Goal: Task Accomplishment & Management: Use online tool/utility

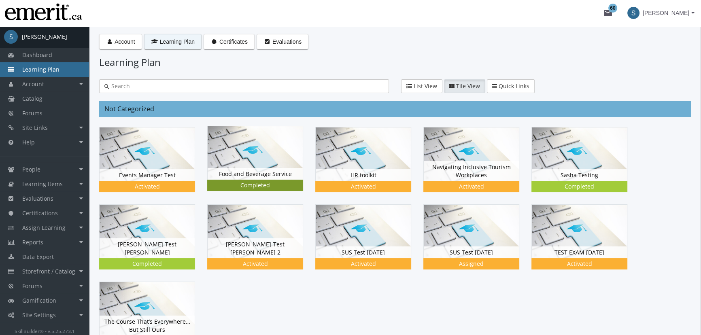
click at [265, 157] on img at bounding box center [255, 152] width 95 height 53
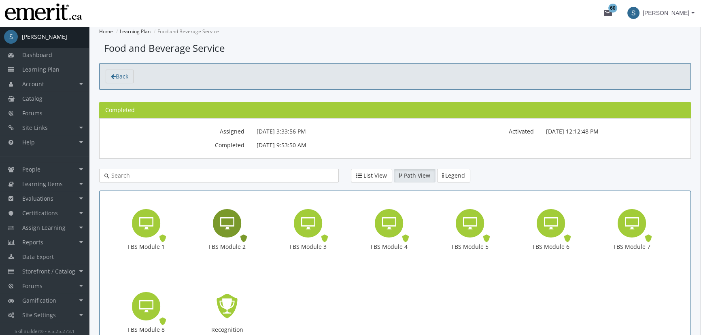
click at [226, 231] on div "FBS Module 2" at bounding box center [227, 223] width 28 height 28
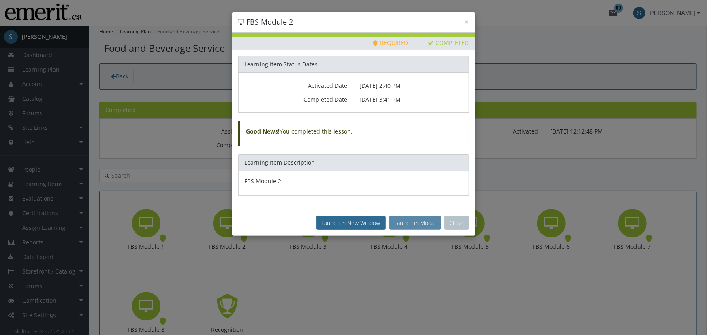
click at [425, 219] on button "Launch in Modal" at bounding box center [415, 223] width 52 height 14
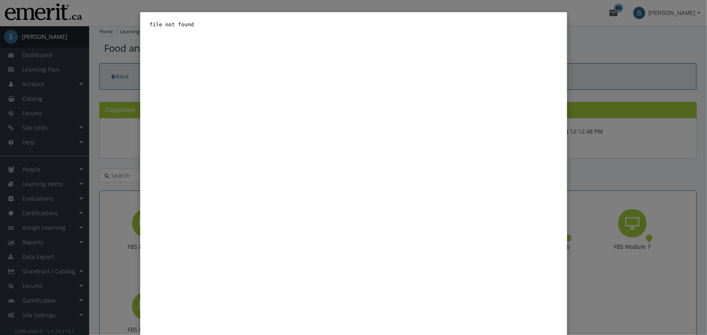
scroll to position [40, 0]
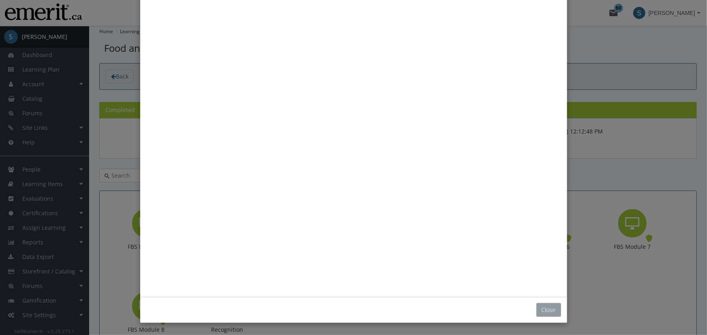
click at [551, 308] on button "Close" at bounding box center [548, 310] width 25 height 14
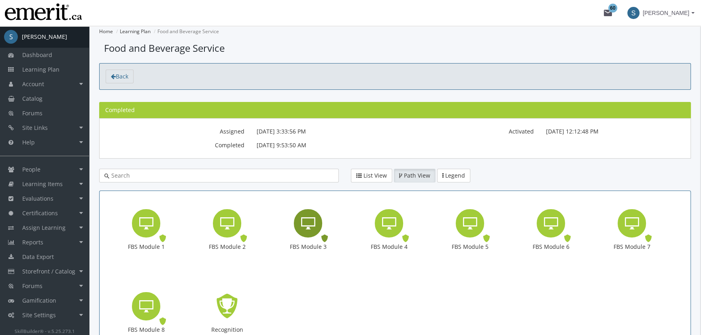
click at [305, 230] on icon "FBS Module 3" at bounding box center [308, 223] width 14 height 16
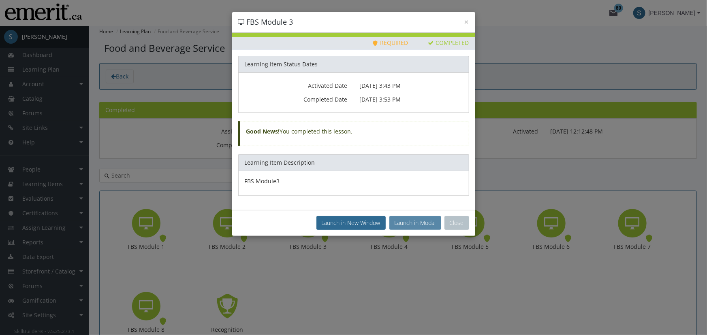
click at [413, 222] on button "Launch in Modal" at bounding box center [415, 223] width 52 height 14
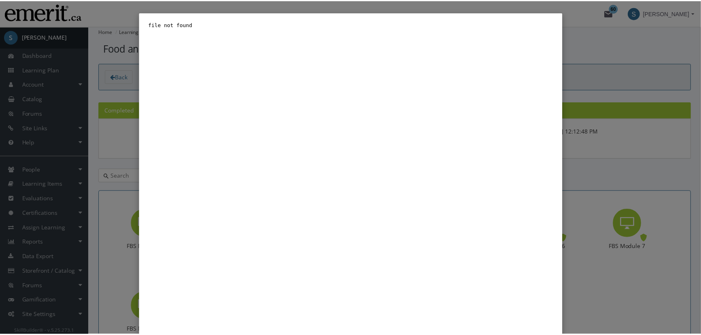
scroll to position [40, 0]
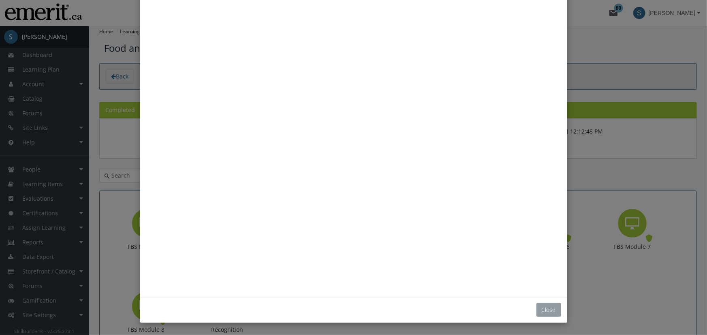
click at [557, 311] on button "Close" at bounding box center [548, 310] width 25 height 14
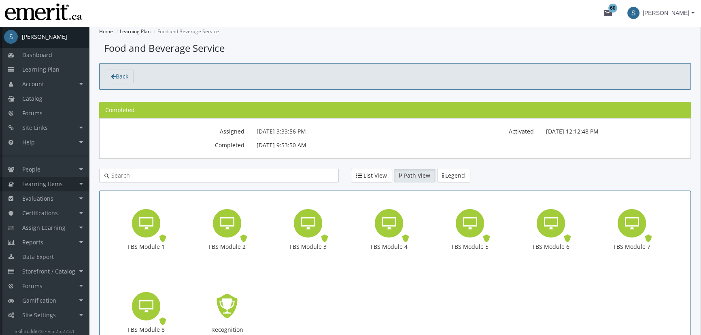
click at [77, 182] on link "Learning Items" at bounding box center [44, 184] width 89 height 15
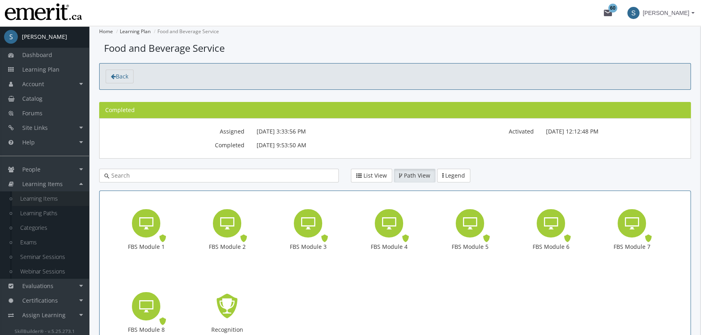
click at [69, 196] on link "Learning Items" at bounding box center [50, 199] width 77 height 15
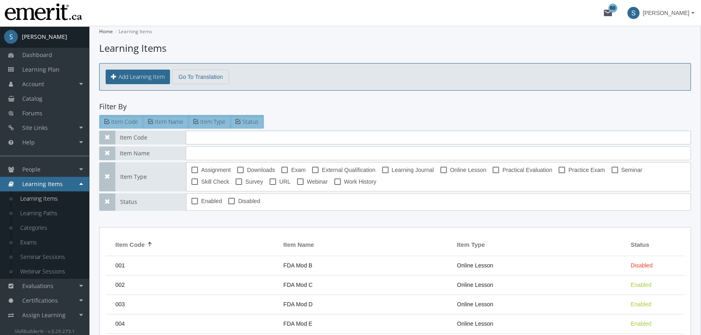
click at [196, 138] on input "text" at bounding box center [438, 138] width 505 height 14
click at [197, 151] on input "text" at bounding box center [438, 154] width 505 height 14
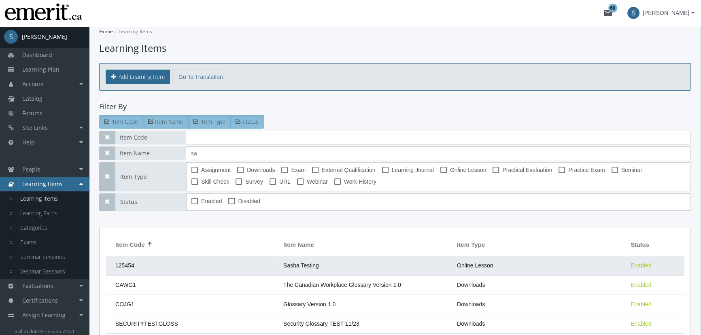
type input "sa"
click at [353, 267] on td "Sasha Testing" at bounding box center [366, 265] width 174 height 19
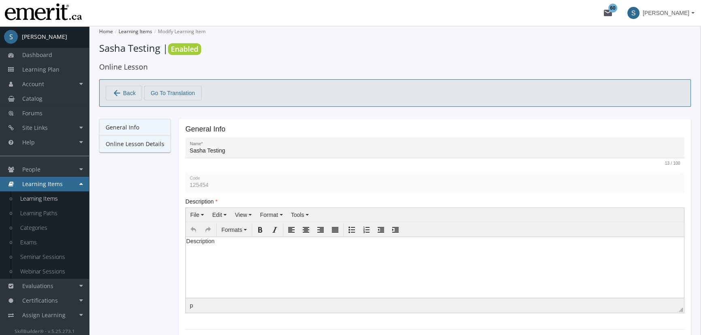
click at [148, 146] on link "Online Lesson Details" at bounding box center [135, 144] width 72 height 17
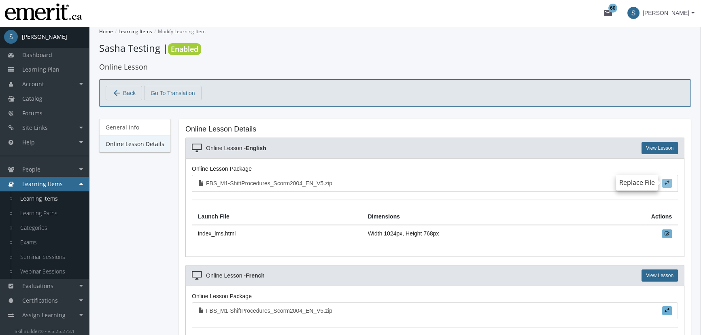
click at [667, 183] on span at bounding box center [667, 183] width 5 height 5
click at [0, 0] on input "file" at bounding box center [0, 0] width 0 height 0
click at [651, 149] on link "View Lesson" at bounding box center [660, 148] width 36 height 12
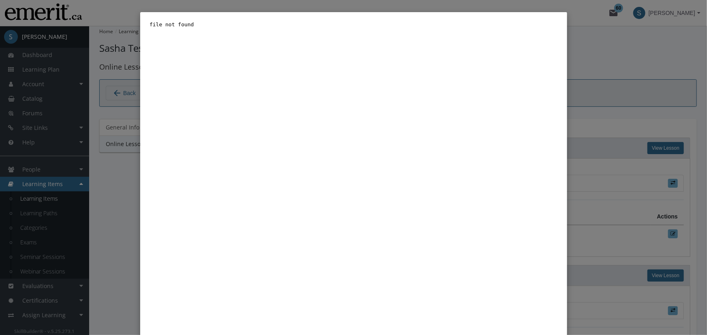
click at [628, 73] on div "Close" at bounding box center [353, 167] width 707 height 335
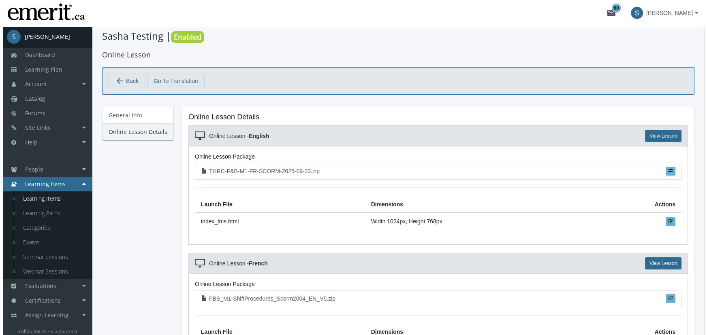
scroll to position [24, 0]
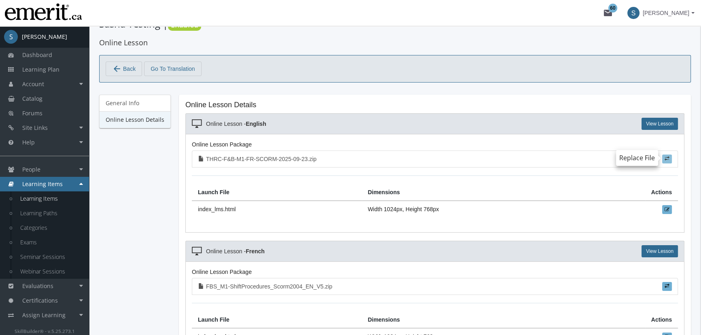
click at [669, 156] on span at bounding box center [667, 158] width 5 height 5
click at [0, 0] on input "file" at bounding box center [0, 0] width 0 height 0
click at [657, 129] on div "Online Lesson - English View Lesson" at bounding box center [434, 123] width 499 height 21
click at [659, 123] on link "View Lesson" at bounding box center [660, 124] width 36 height 12
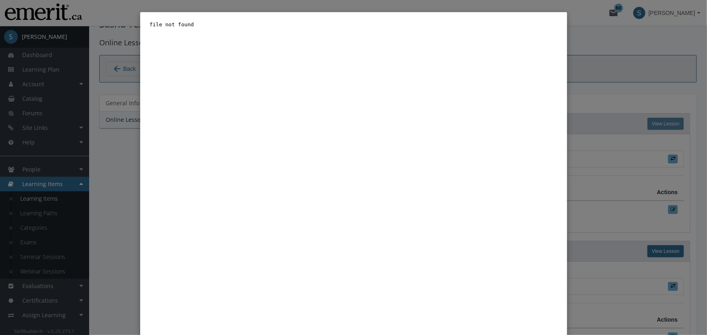
scroll to position [0, 0]
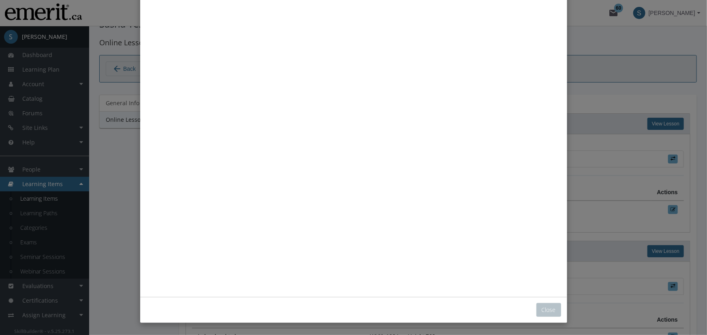
click at [540, 318] on div "Close" at bounding box center [353, 310] width 427 height 26
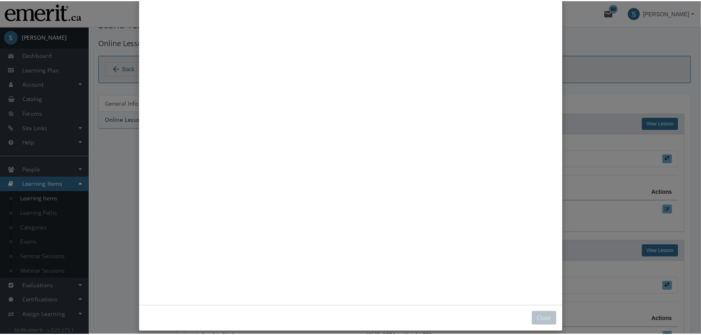
scroll to position [40, 0]
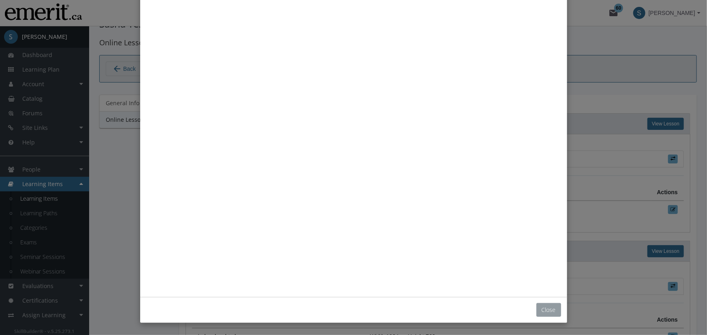
click at [544, 307] on button "Close" at bounding box center [548, 310] width 25 height 14
